Goal: Information Seeking & Learning: Compare options

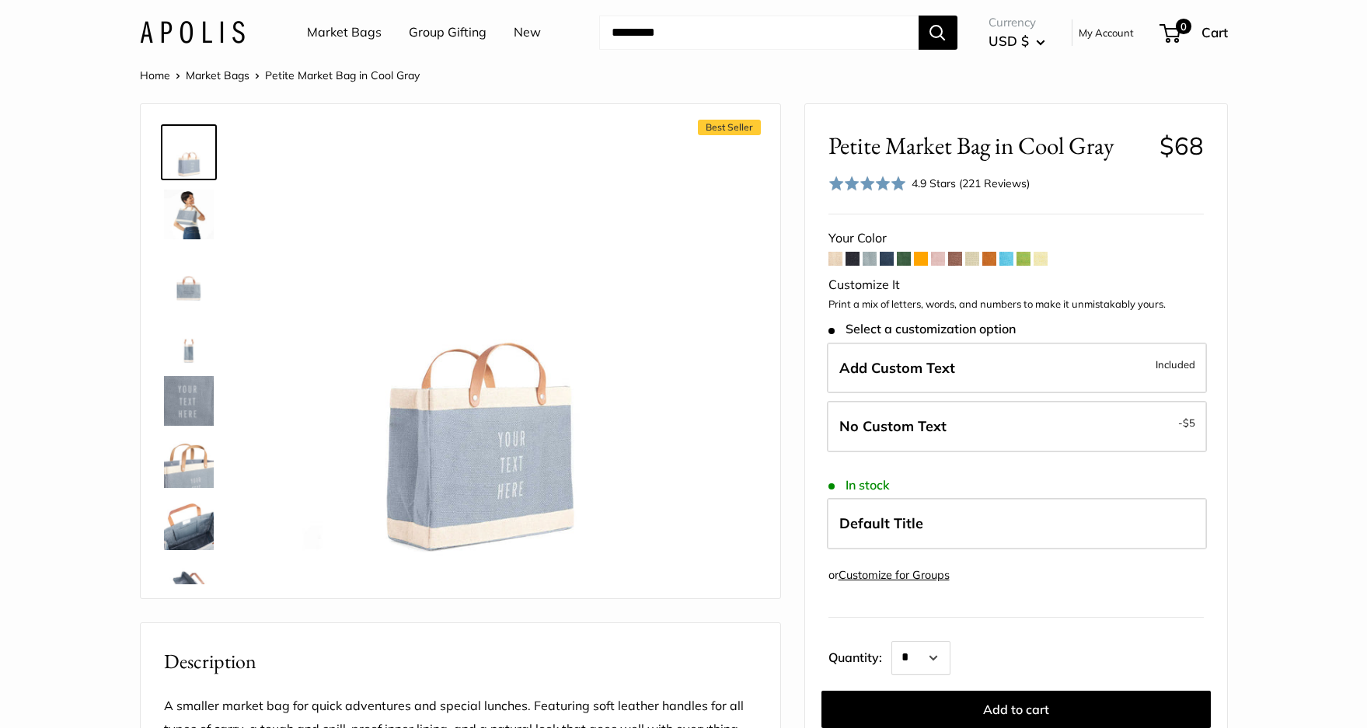
click at [183, 528] on img at bounding box center [189, 525] width 50 height 50
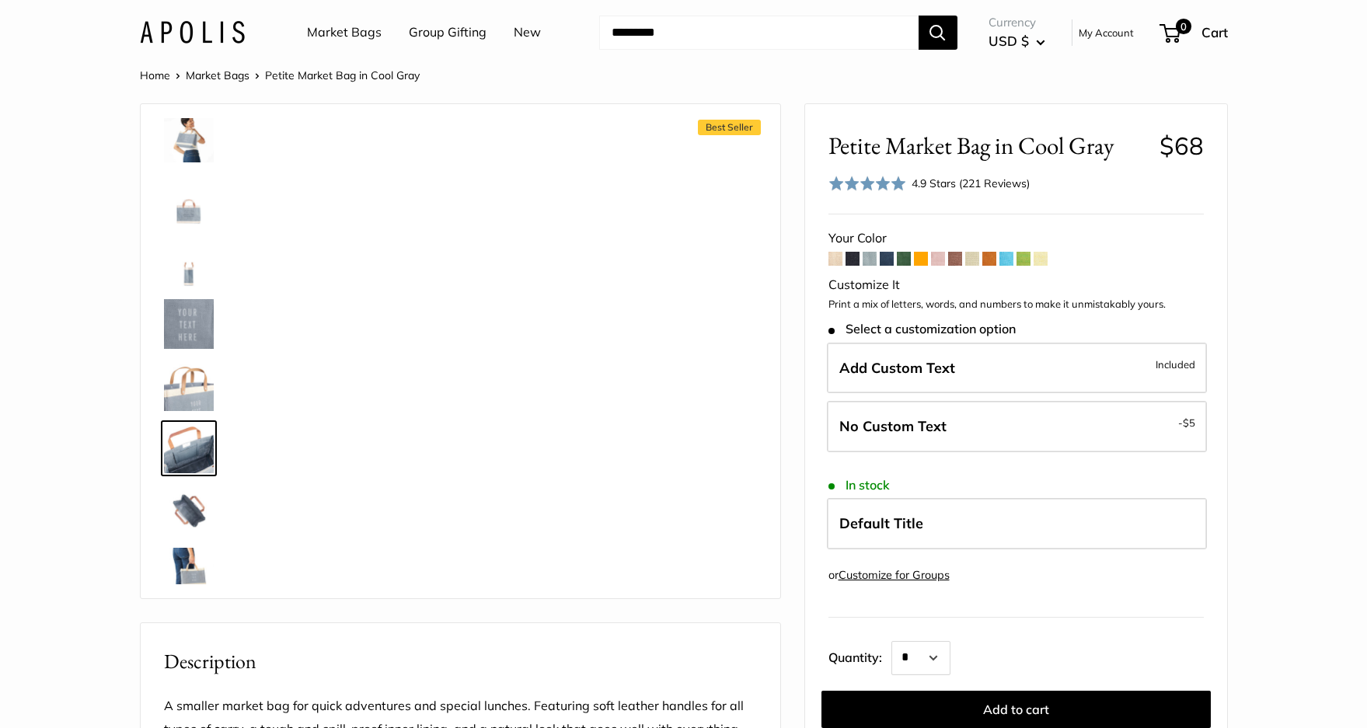
scroll to position [162, 0]
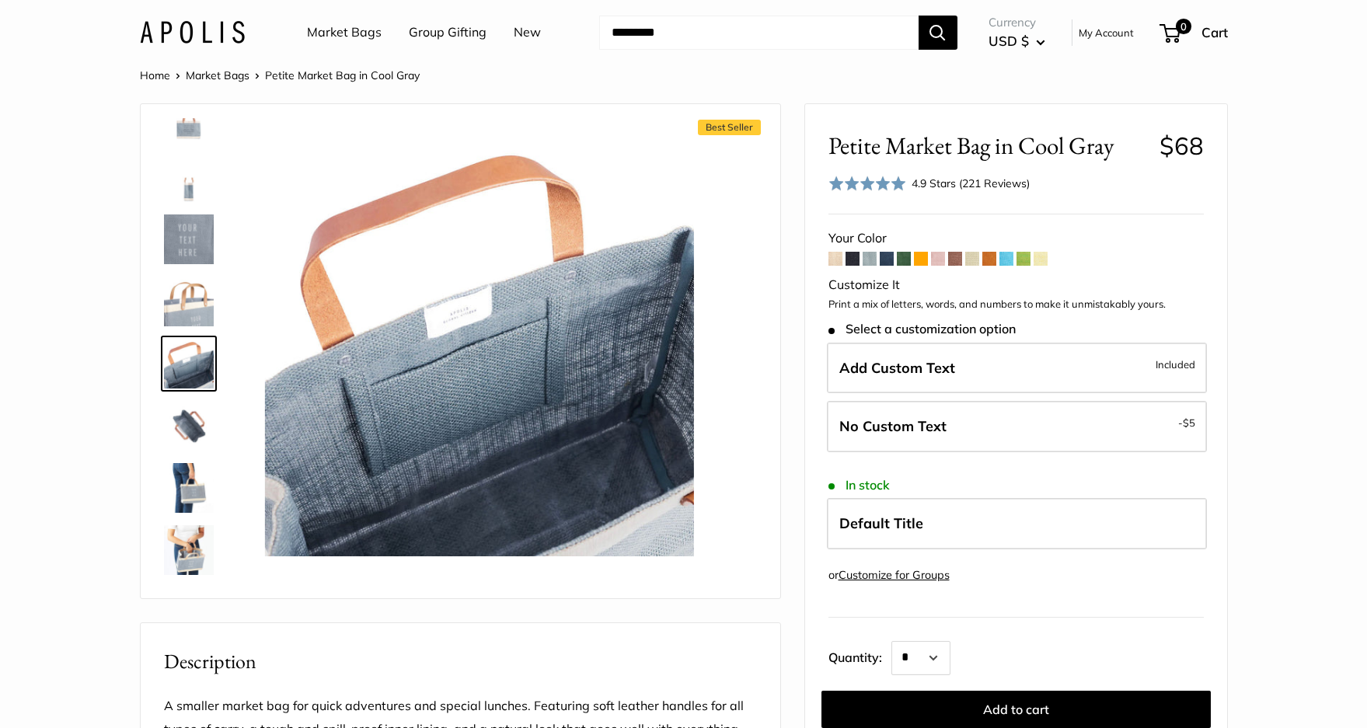
click at [179, 131] on img at bounding box center [189, 115] width 50 height 50
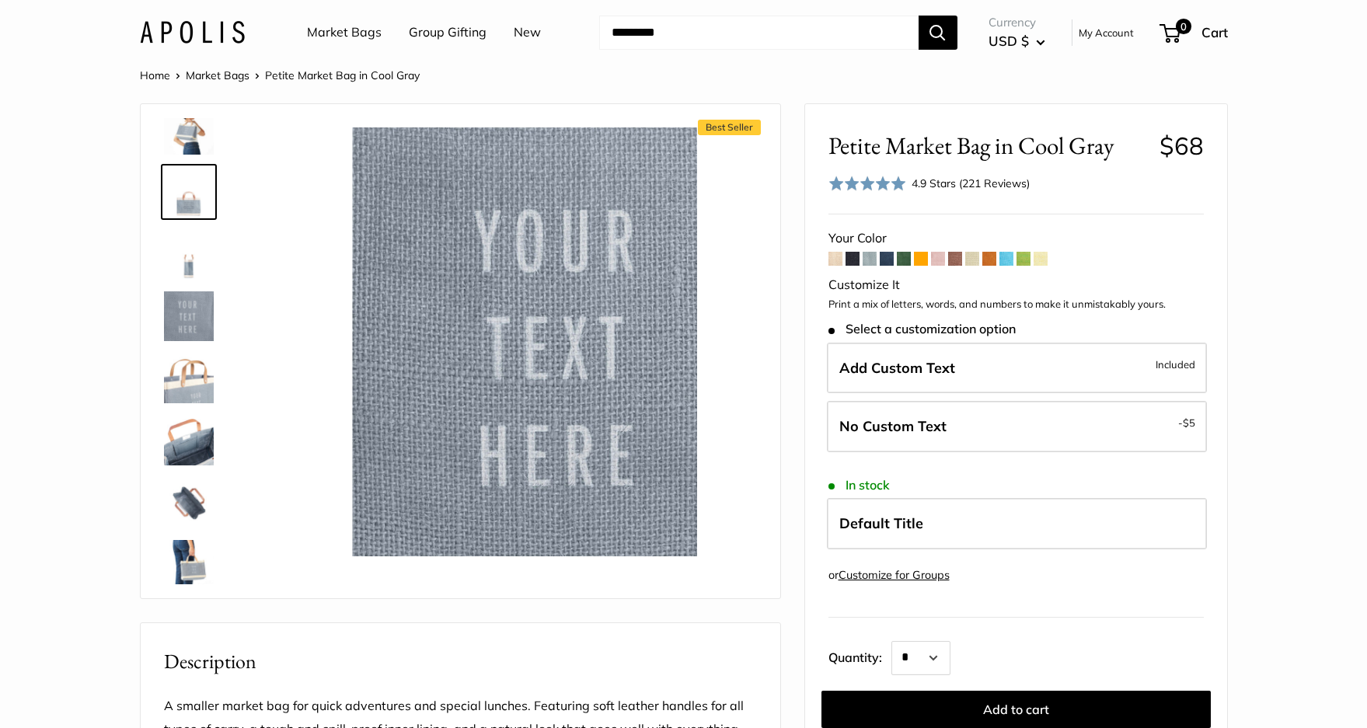
scroll to position [0, 0]
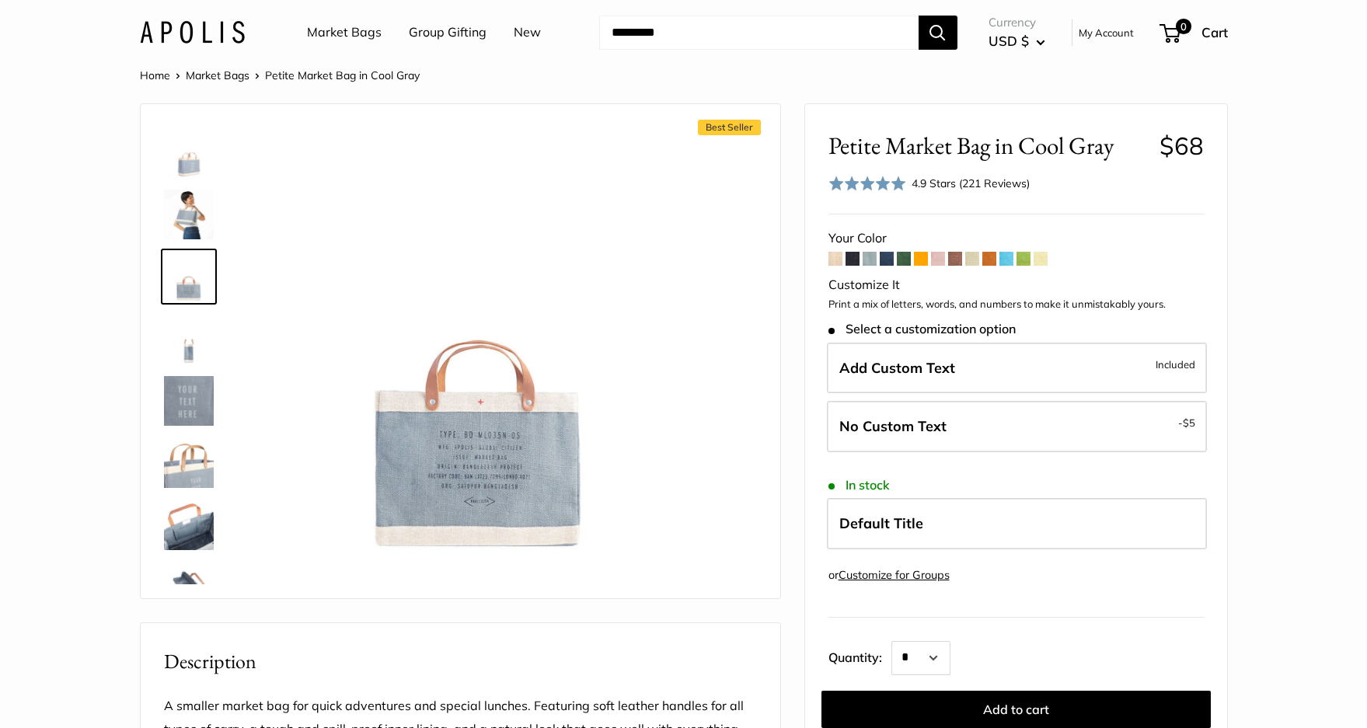
click at [173, 217] on img at bounding box center [189, 215] width 50 height 50
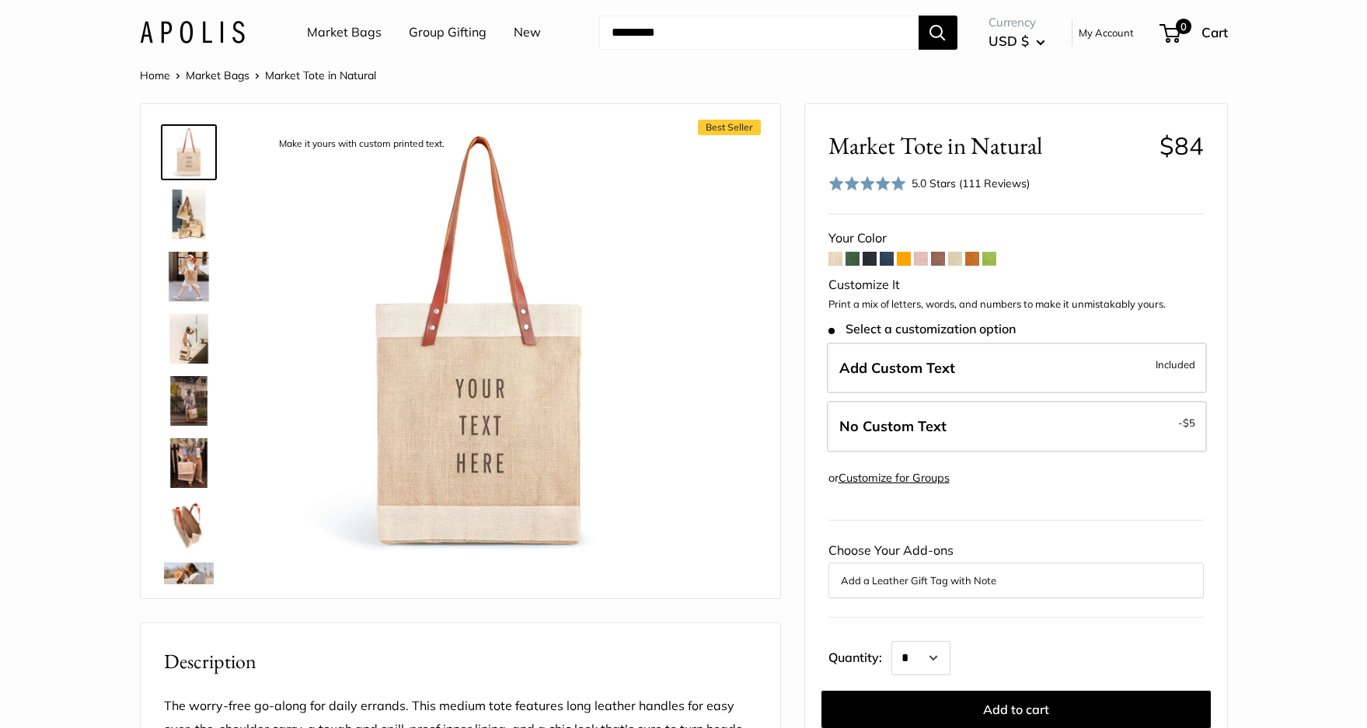
click at [177, 273] on img at bounding box center [189, 277] width 50 height 50
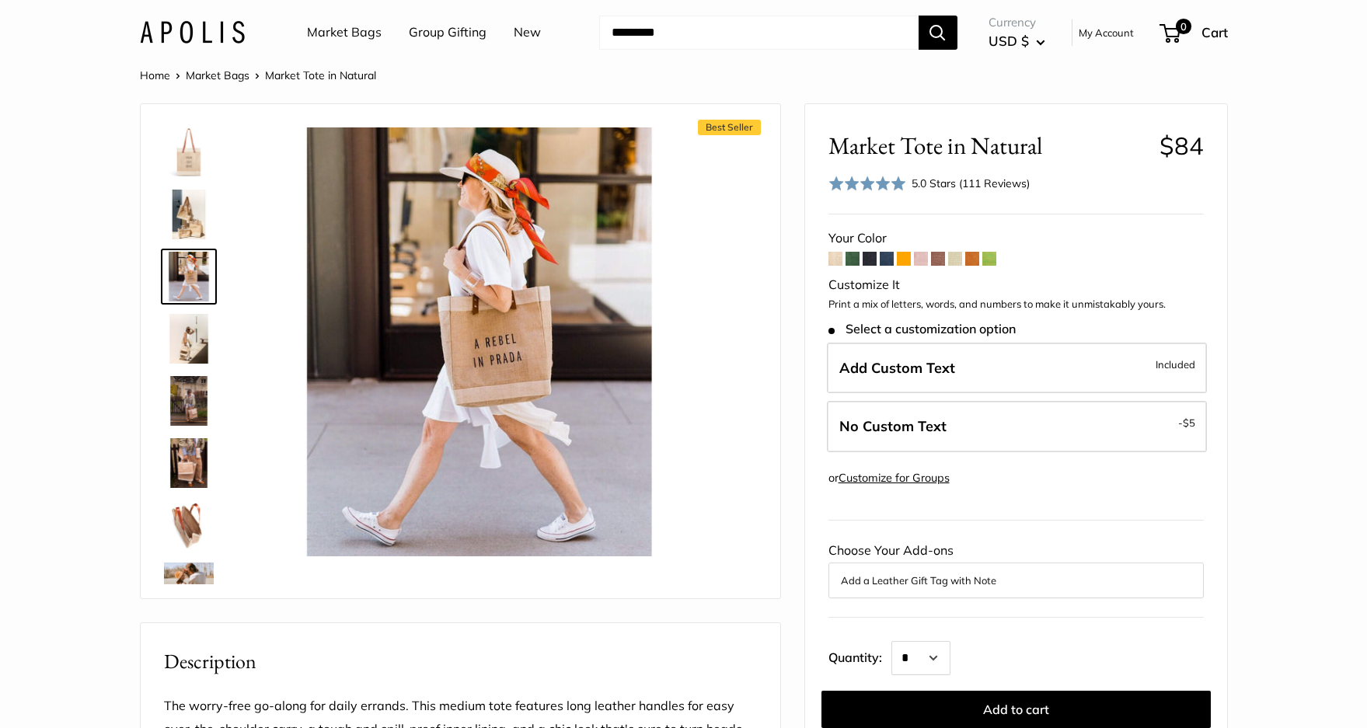
click at [186, 397] on img at bounding box center [189, 401] width 50 height 50
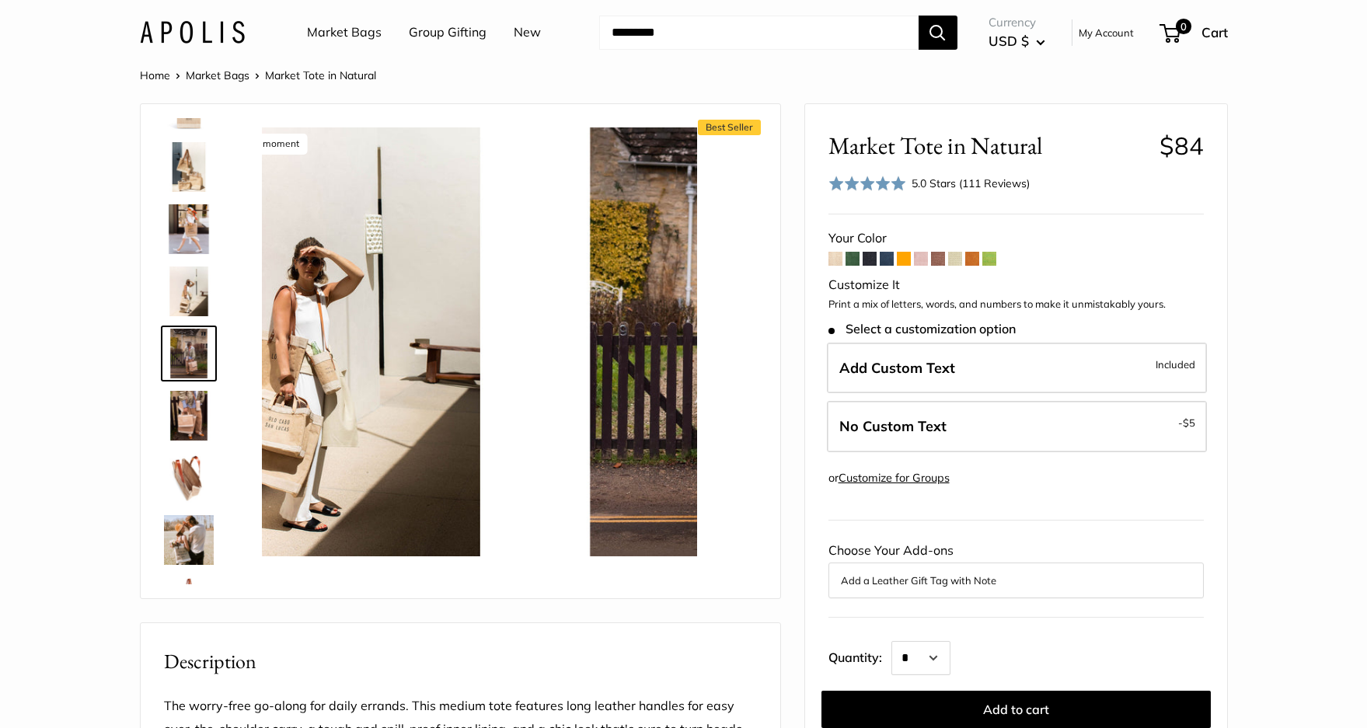
scroll to position [48, 0]
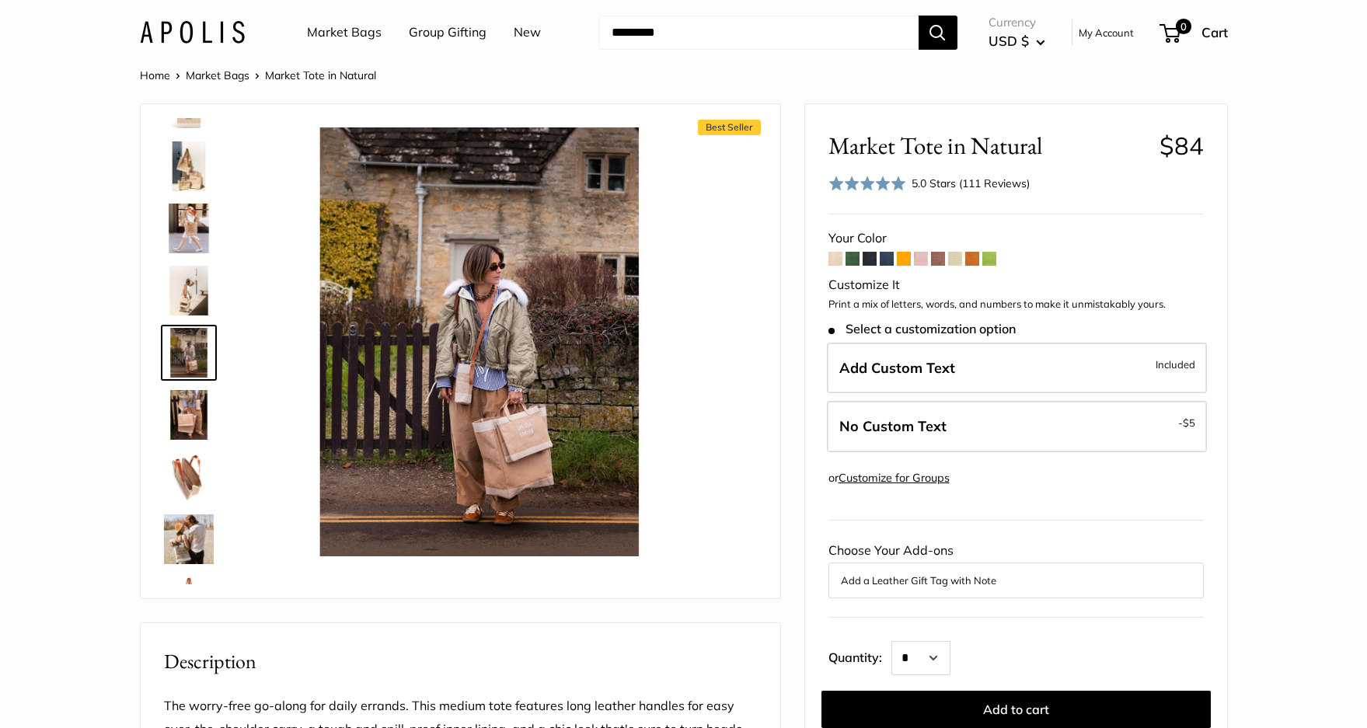
click at [190, 481] on img at bounding box center [189, 477] width 50 height 50
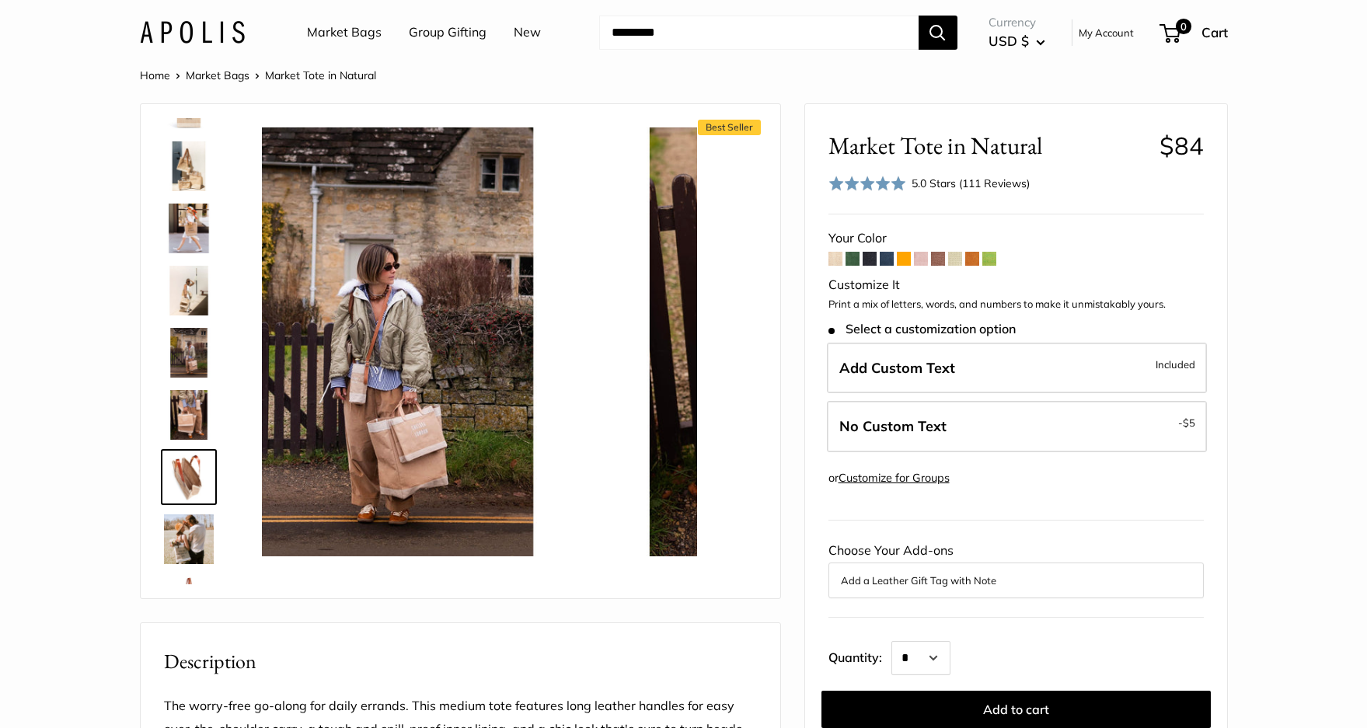
scroll to position [172, 0]
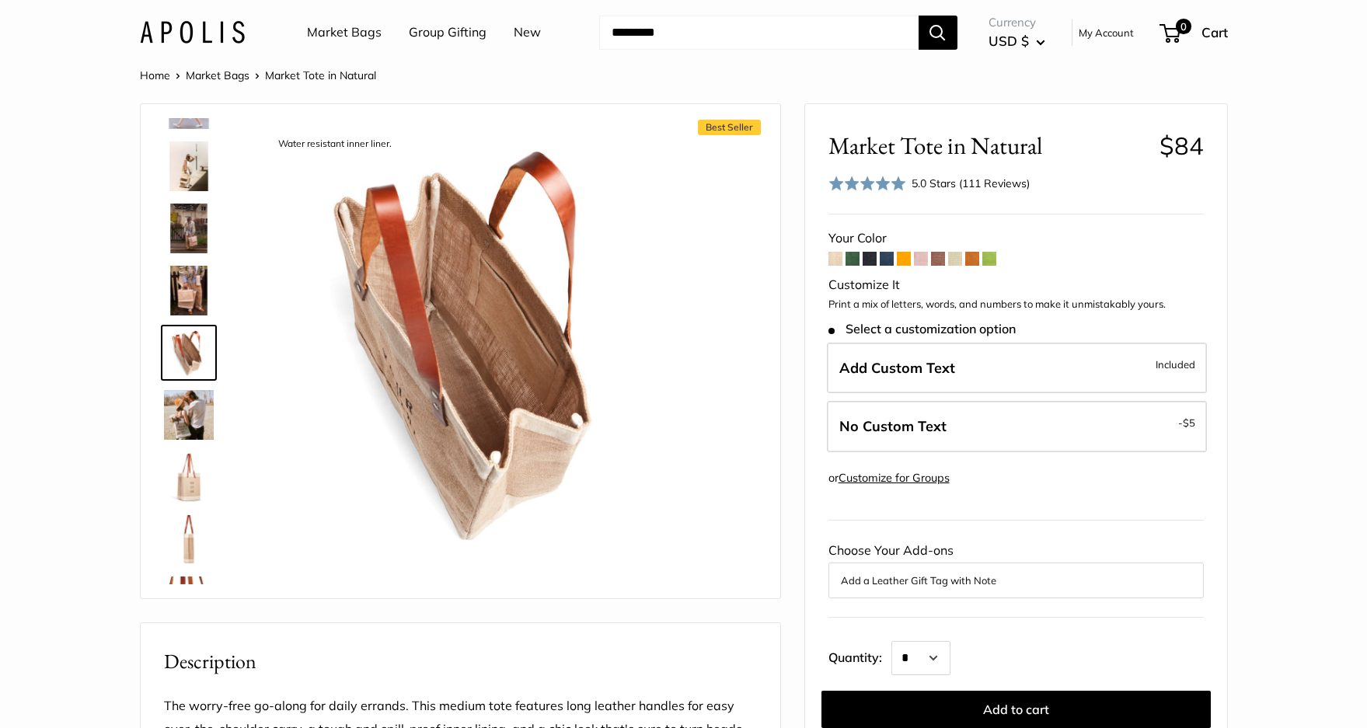
click at [181, 472] on img at bounding box center [189, 477] width 50 height 50
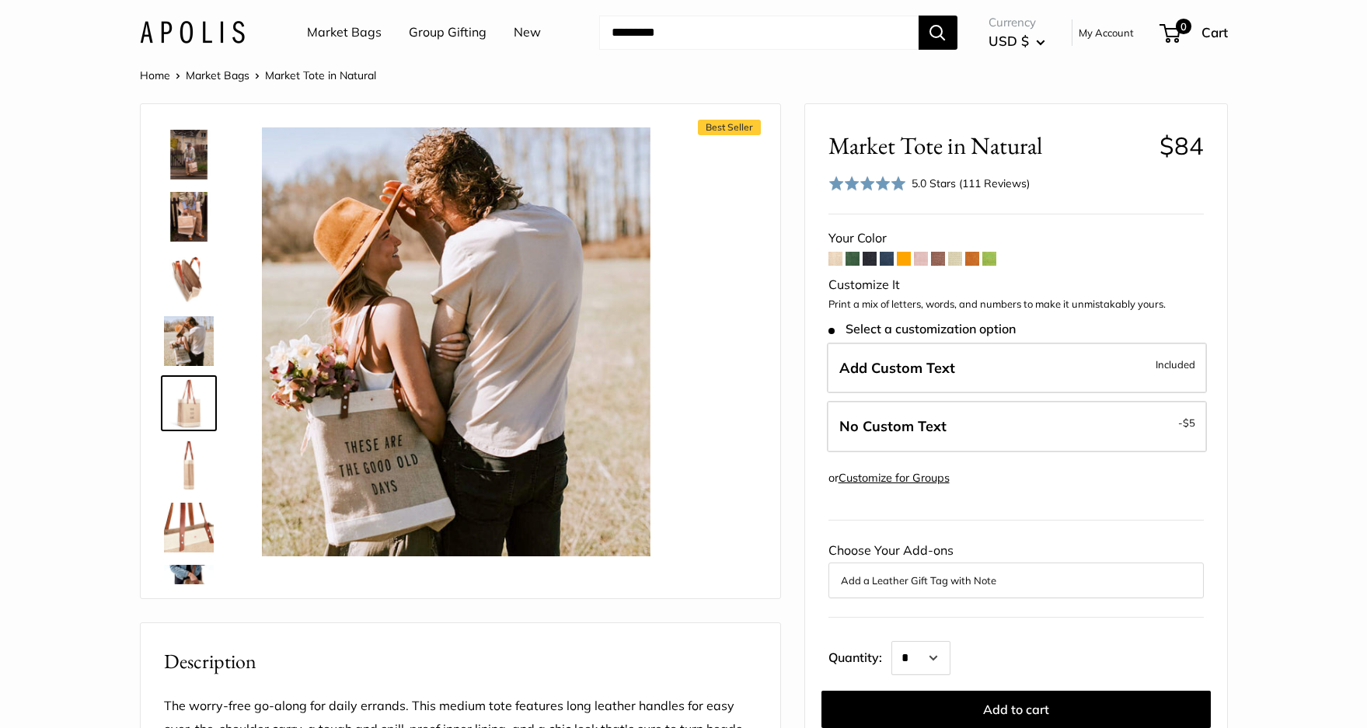
scroll to position [297, 0]
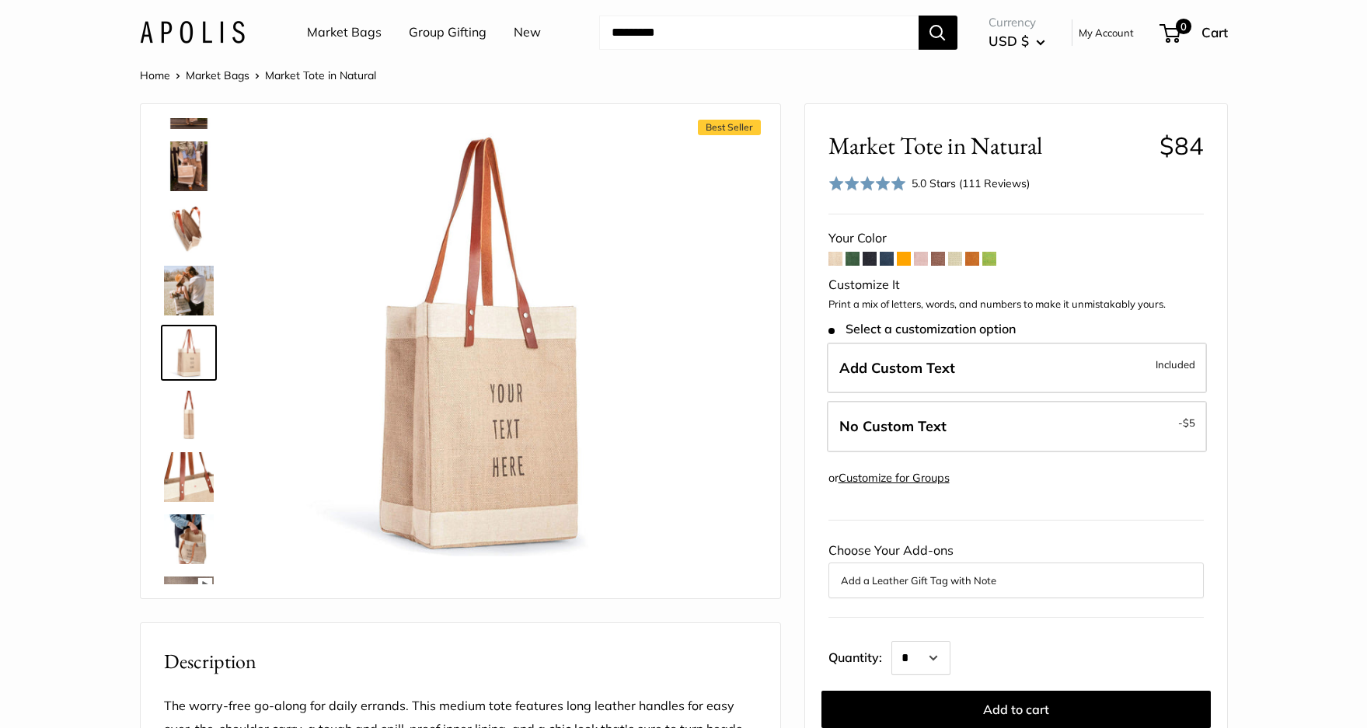
click at [183, 535] on img at bounding box center [189, 539] width 50 height 50
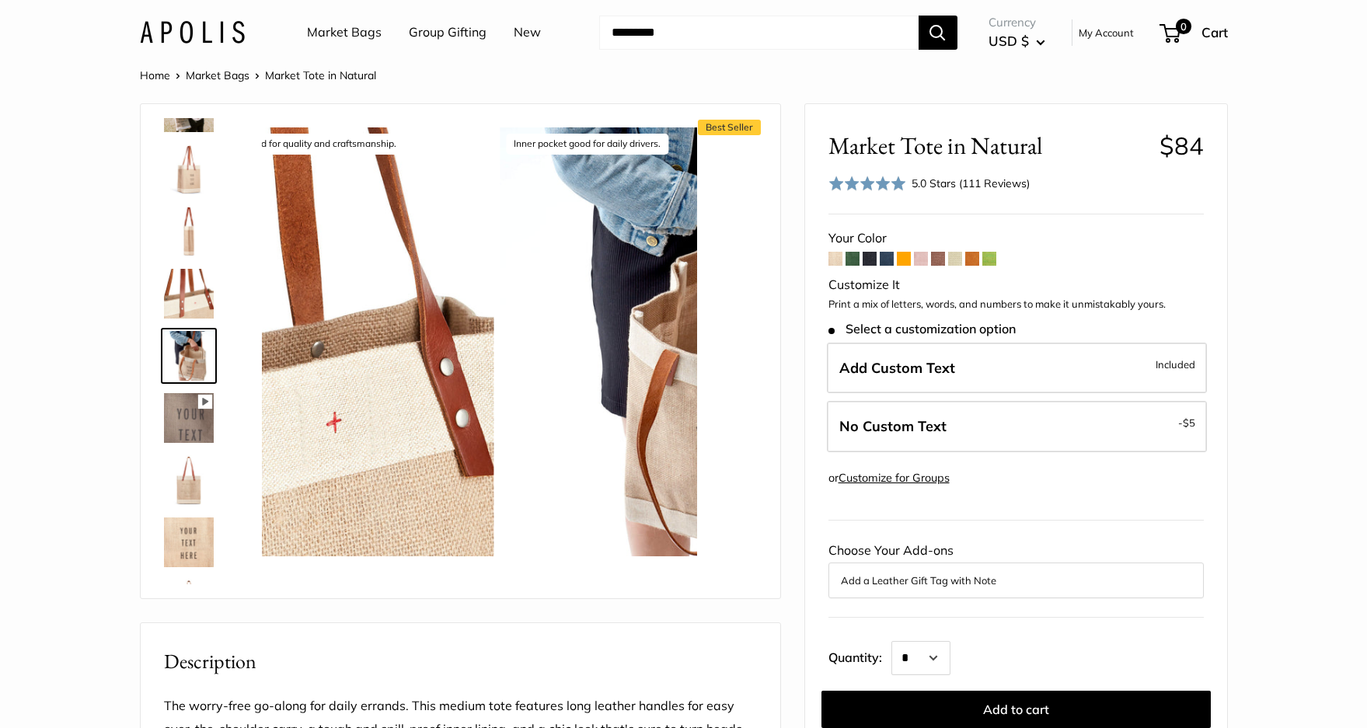
scroll to position [483, 0]
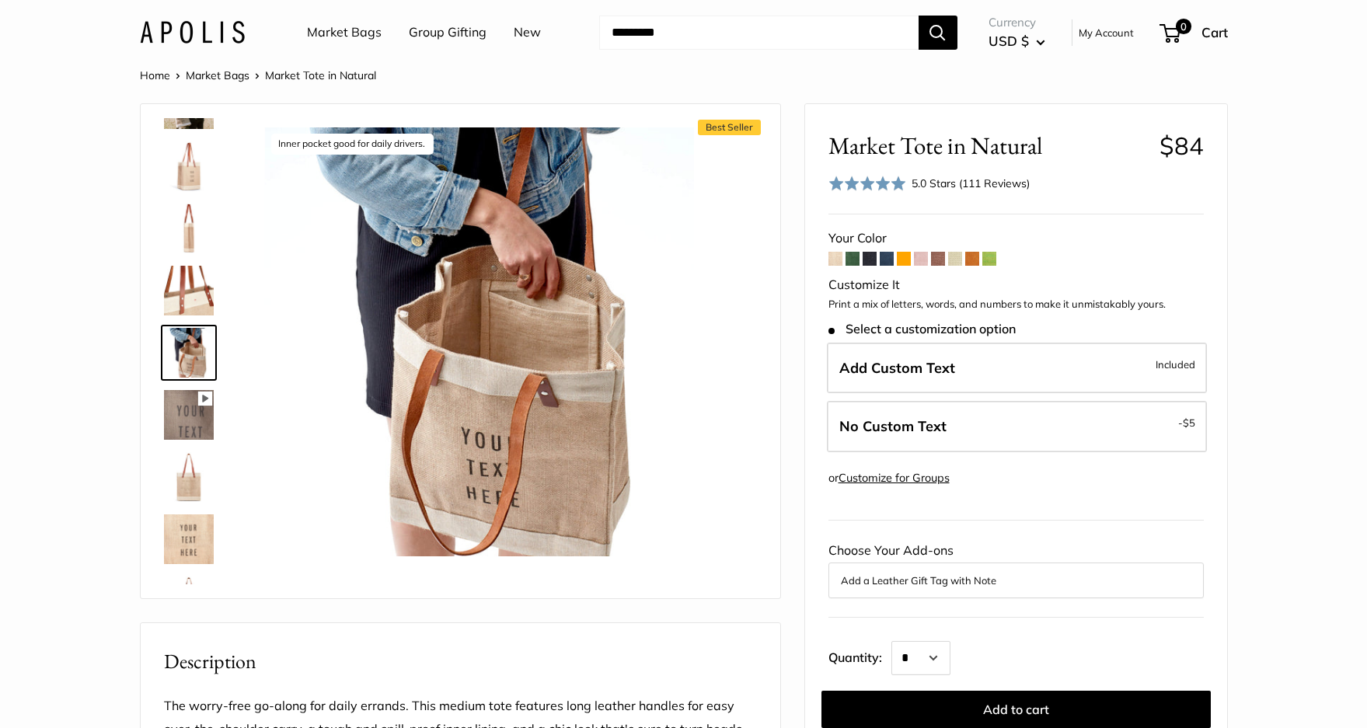
click at [195, 174] on img at bounding box center [189, 166] width 50 height 50
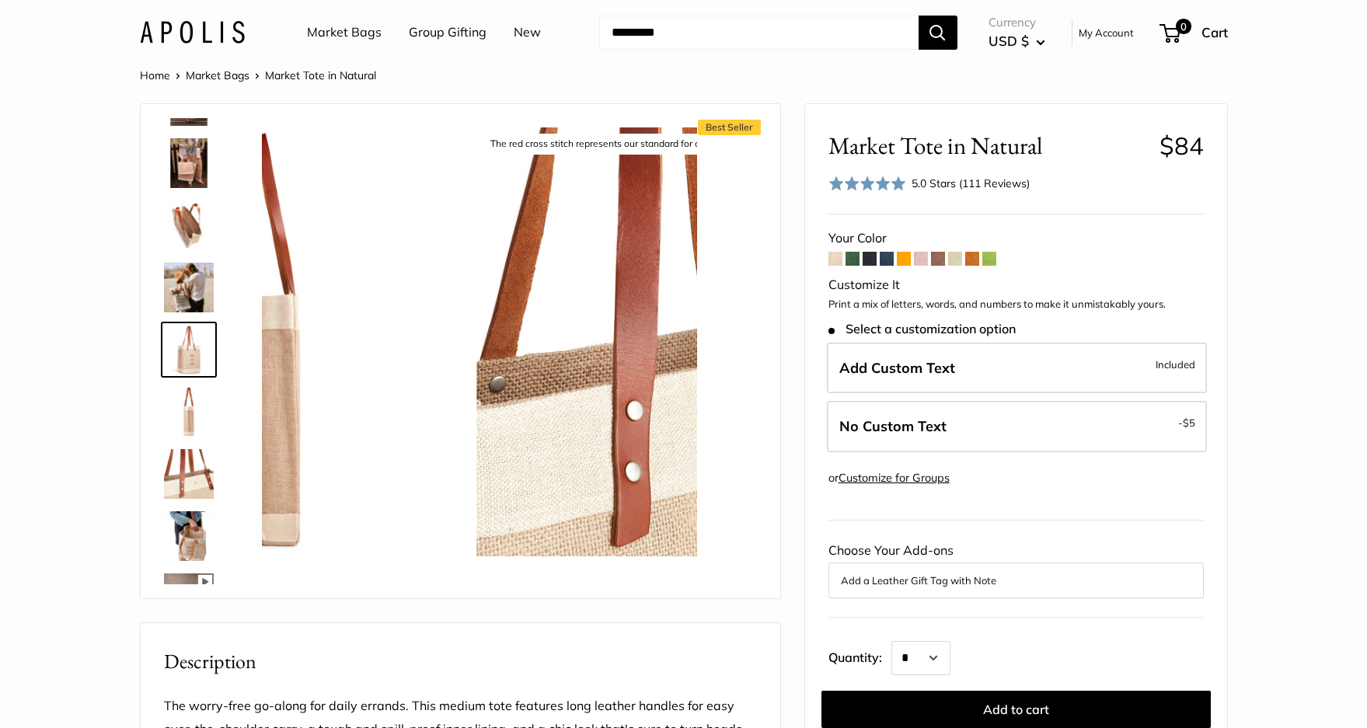
scroll to position [297, 0]
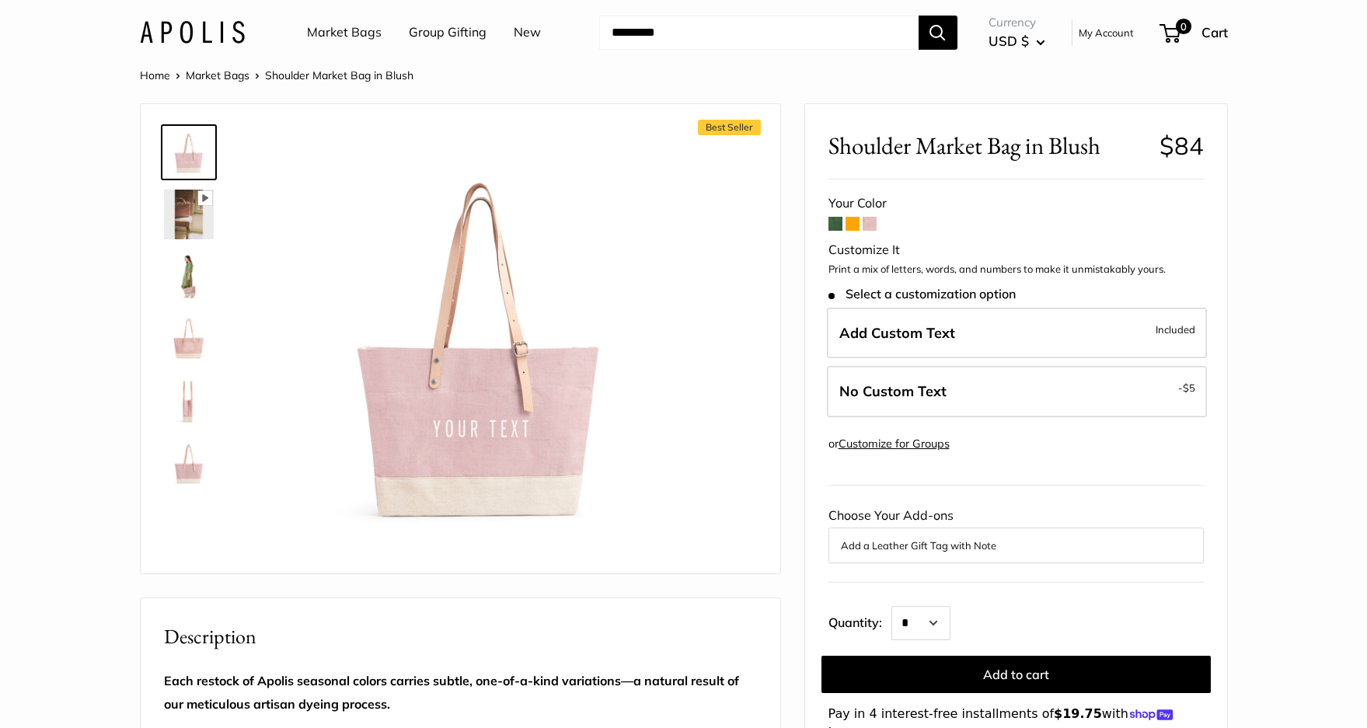
click at [191, 265] on img at bounding box center [189, 277] width 50 height 50
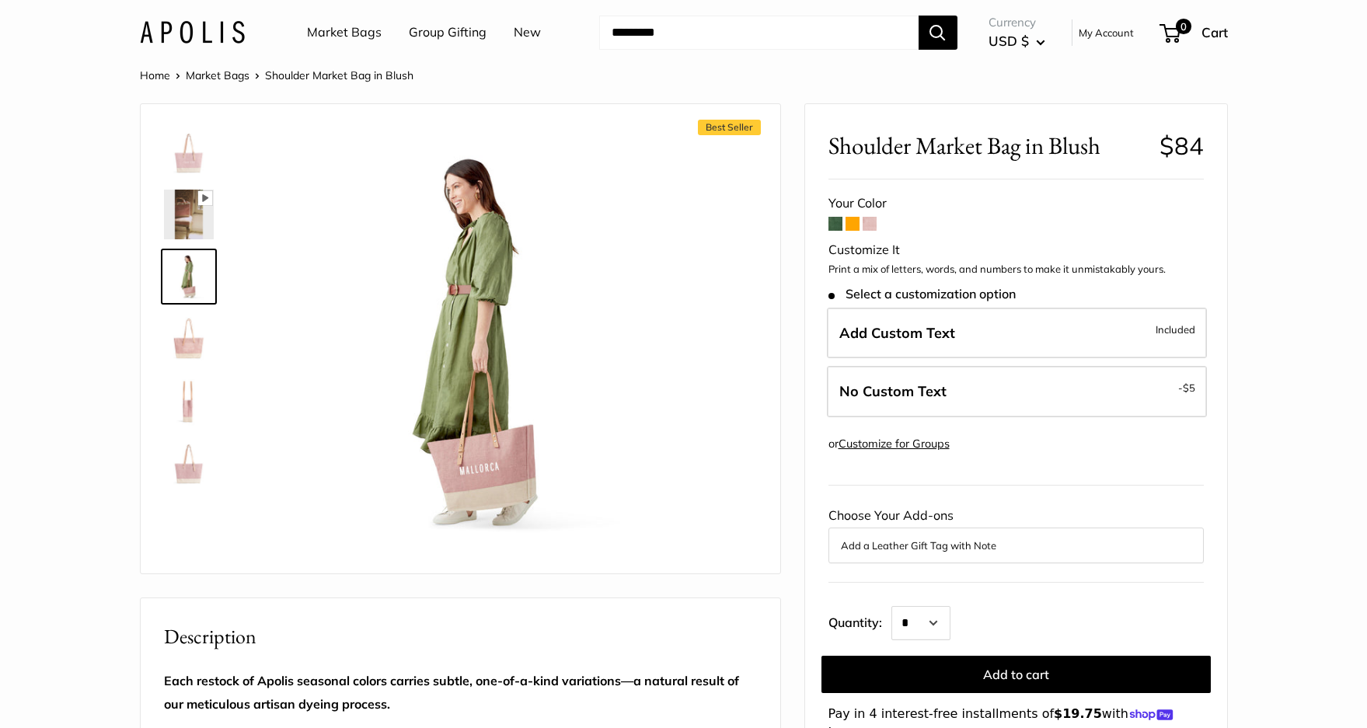
click at [190, 162] on img at bounding box center [189, 152] width 50 height 50
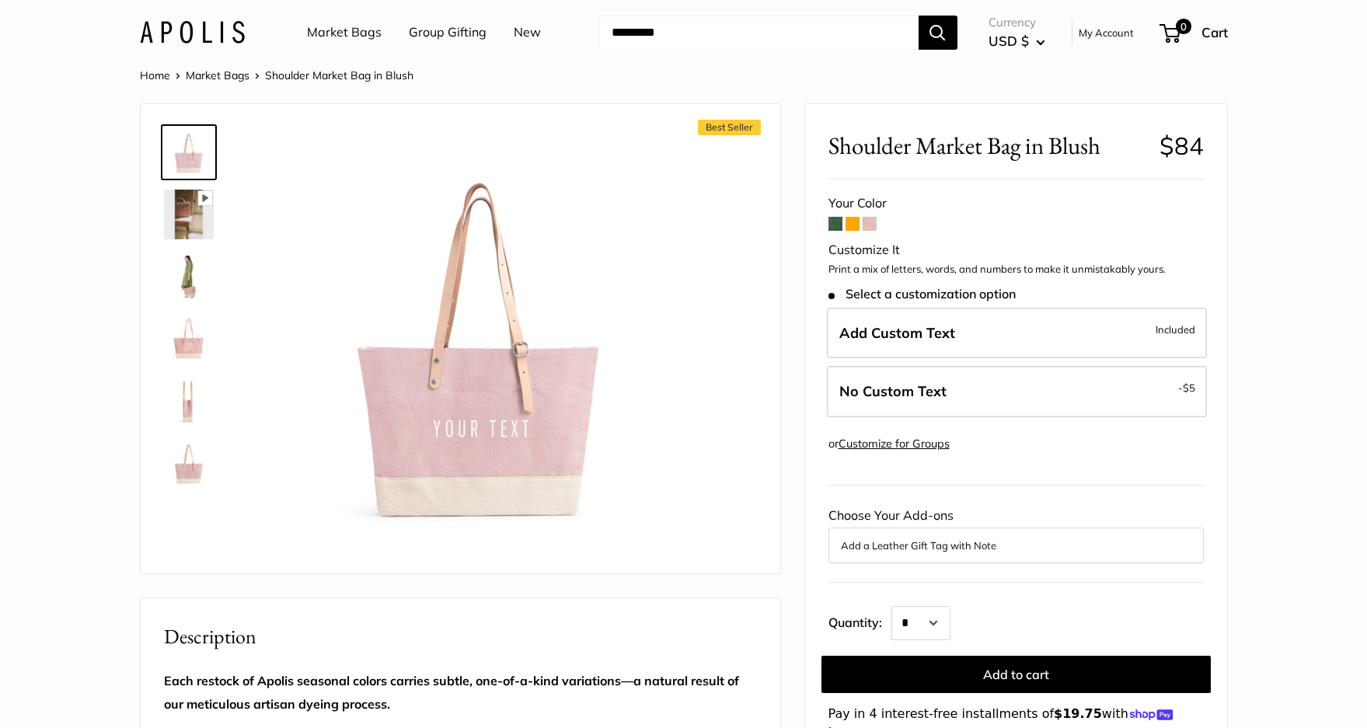
click at [201, 200] on icon at bounding box center [204, 198] width 14 height 14
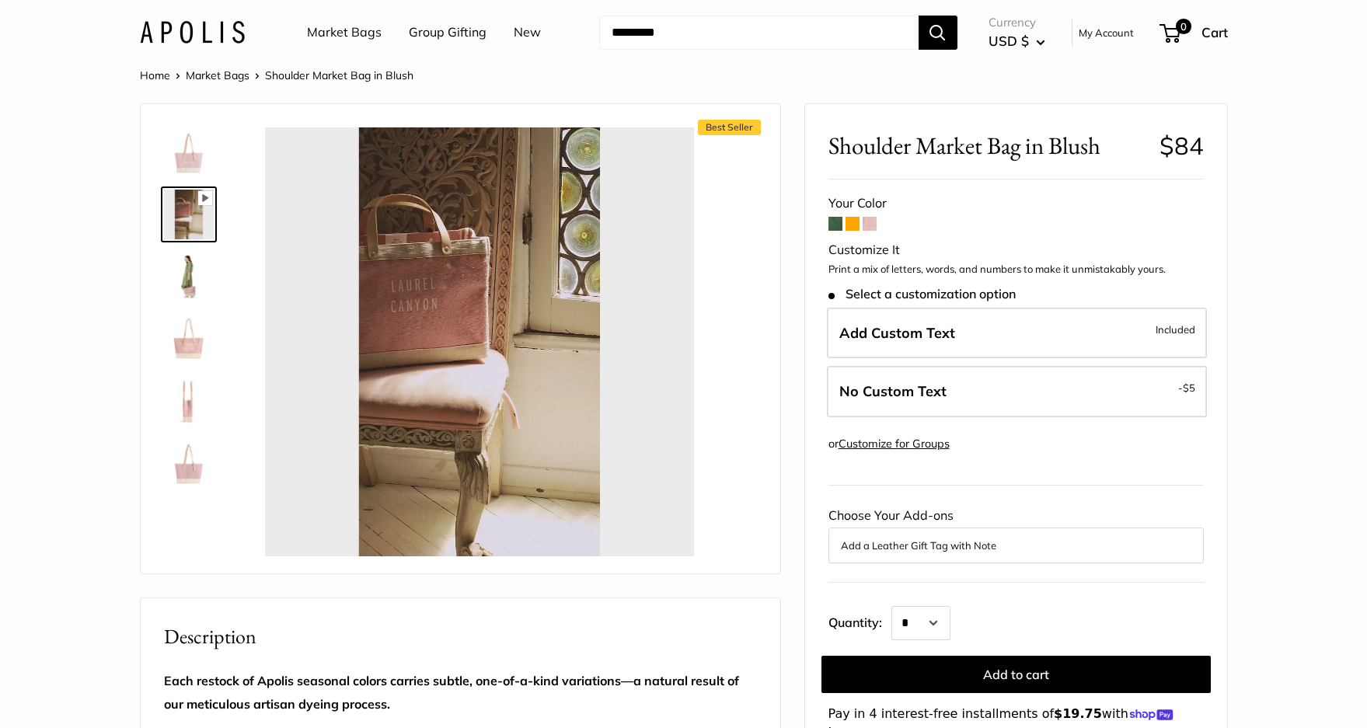
type input "*"
click at [196, 166] on img at bounding box center [189, 152] width 50 height 50
